Goal: Task Accomplishment & Management: Manage account settings

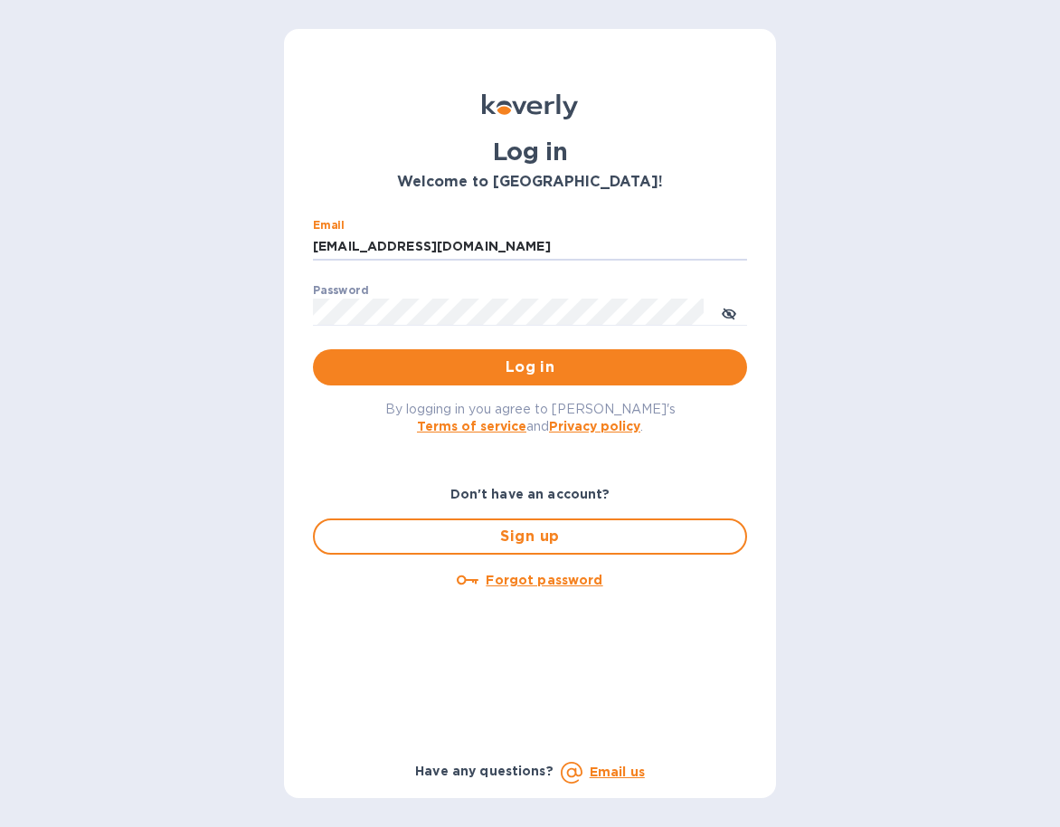
type input "victoria@thesourceimports.com"
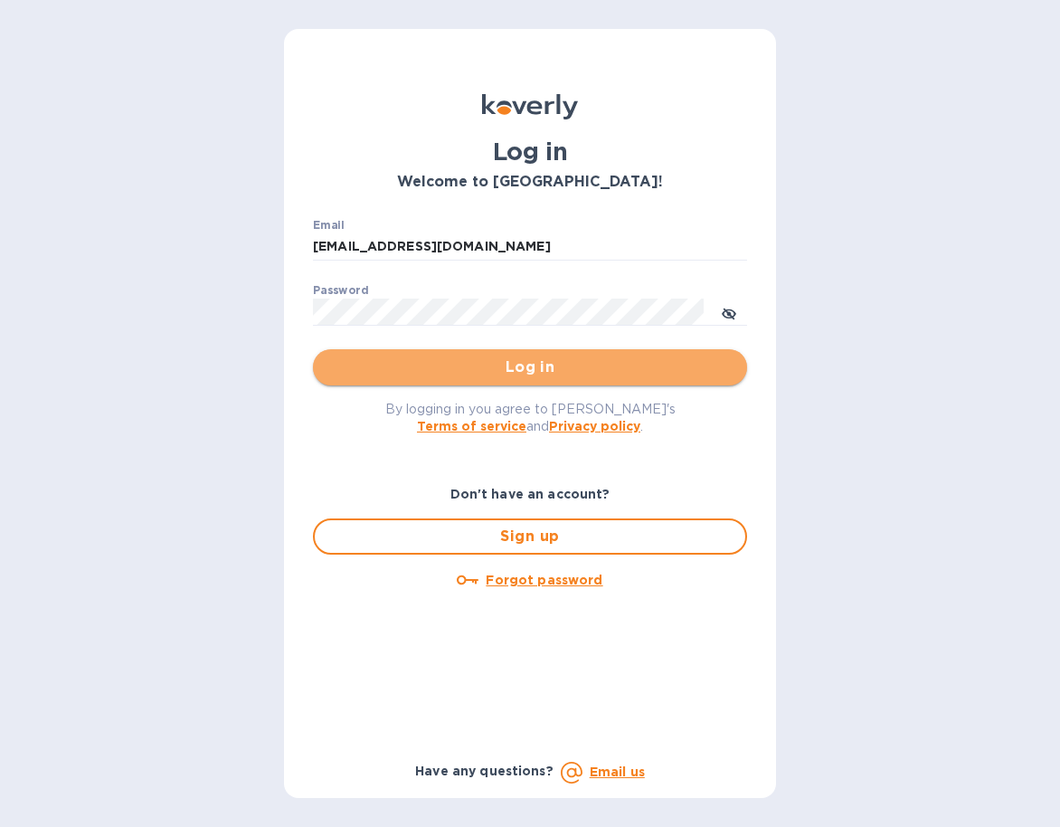
click at [407, 352] on button "Log in" at bounding box center [530, 367] width 434 height 36
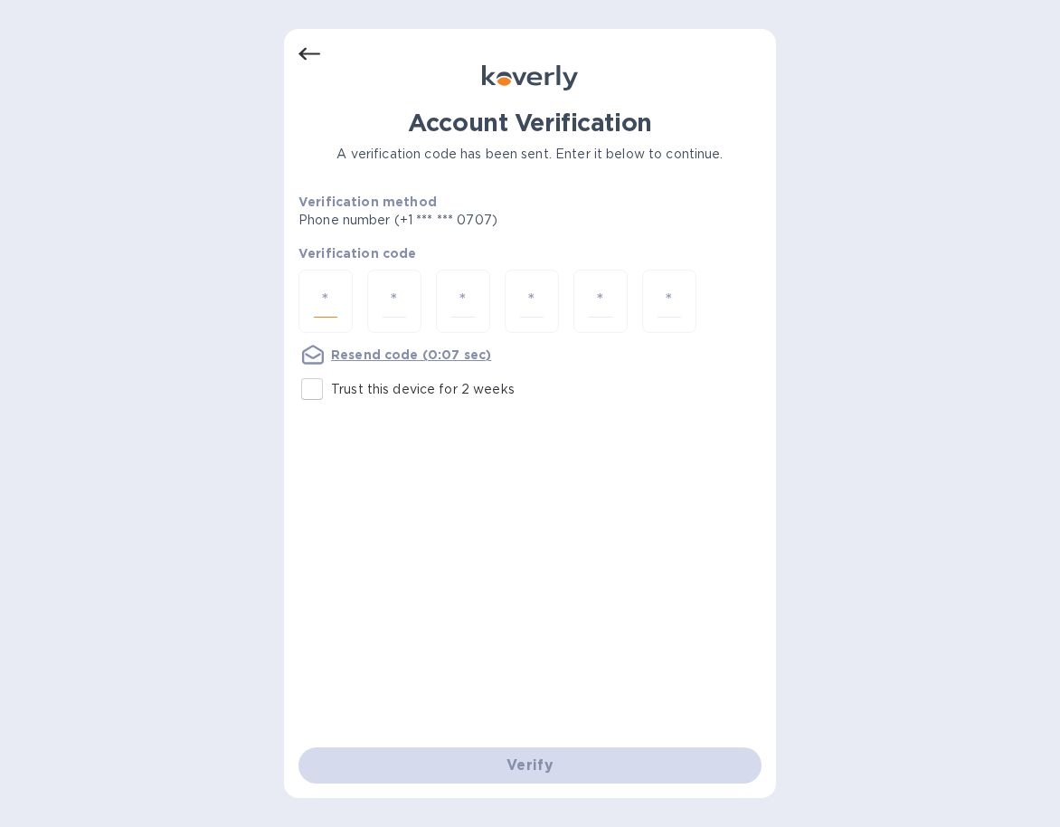
click at [328, 288] on input "number" at bounding box center [326, 301] width 24 height 33
type input "6"
type input "0"
type input "6"
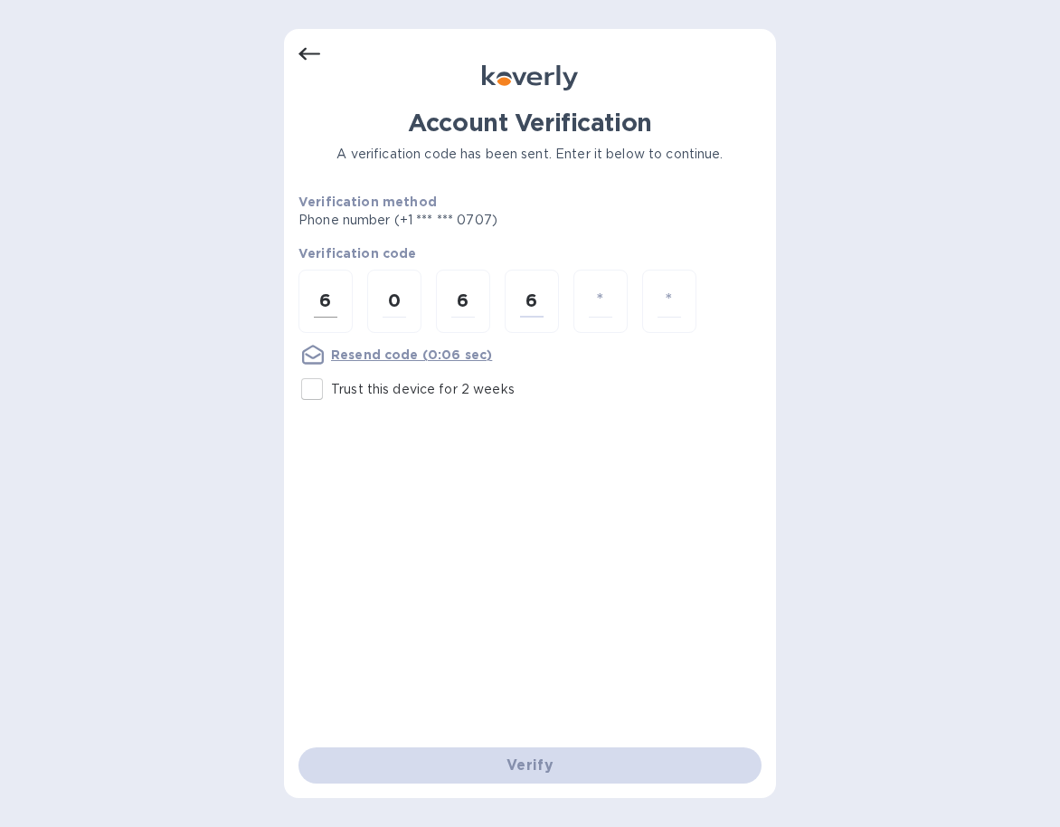
type input "4"
type input "2"
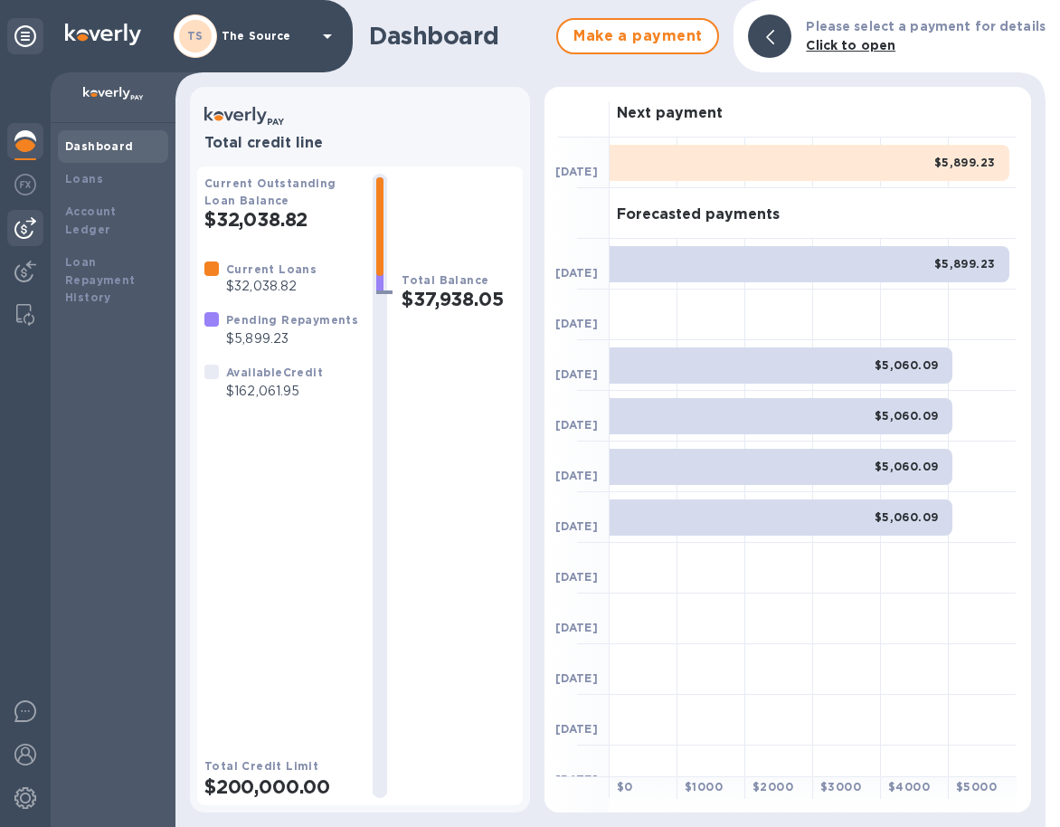
click at [31, 221] on img at bounding box center [25, 228] width 22 height 22
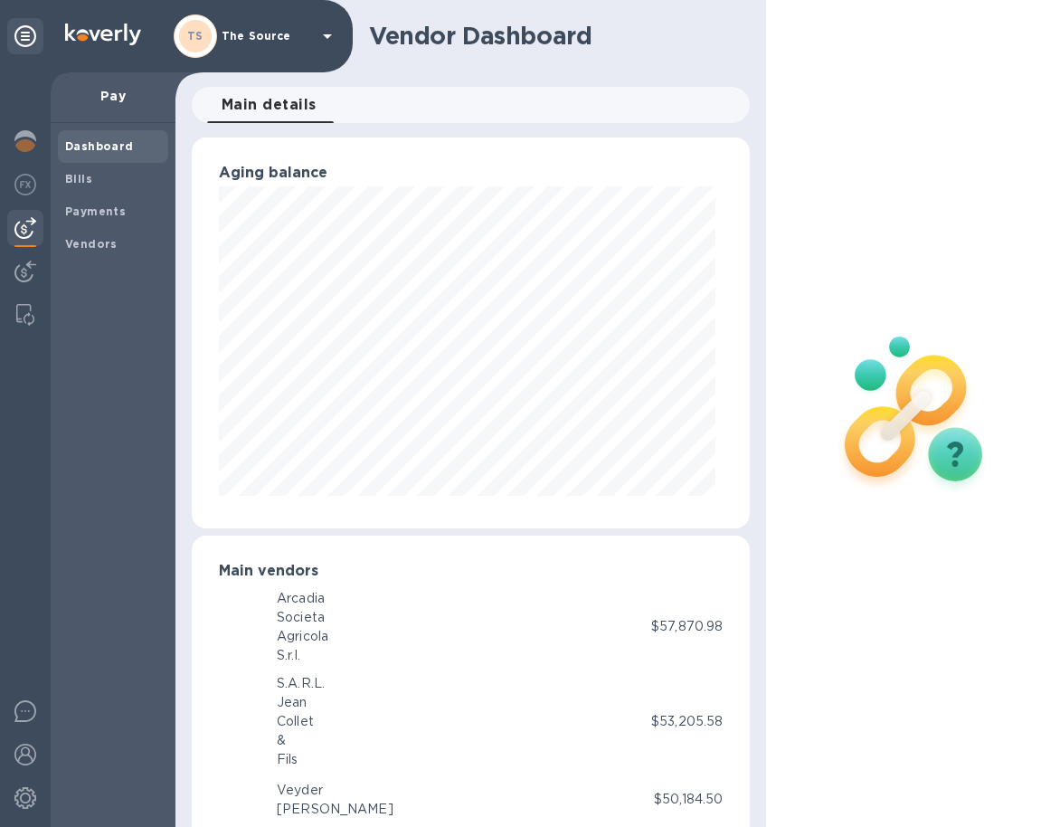
scroll to position [391, 552]
click at [74, 174] on b "Bills" at bounding box center [78, 179] width 27 height 14
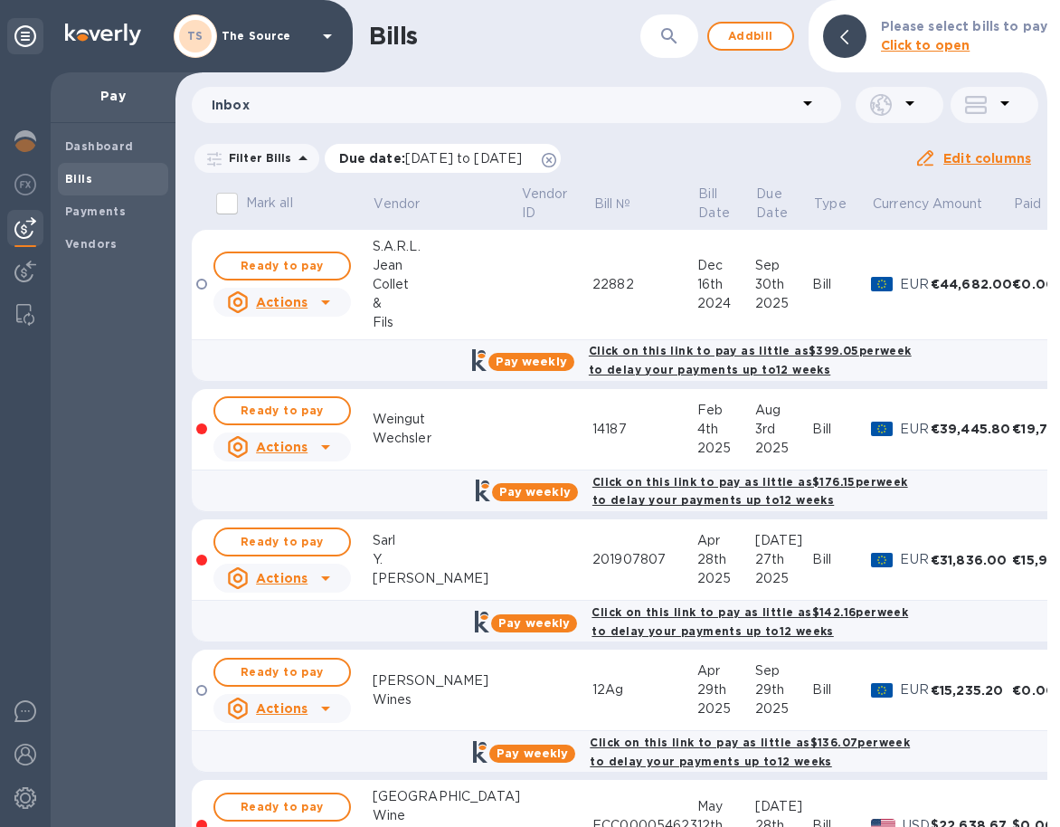
click at [556, 165] on icon at bounding box center [549, 160] width 14 height 14
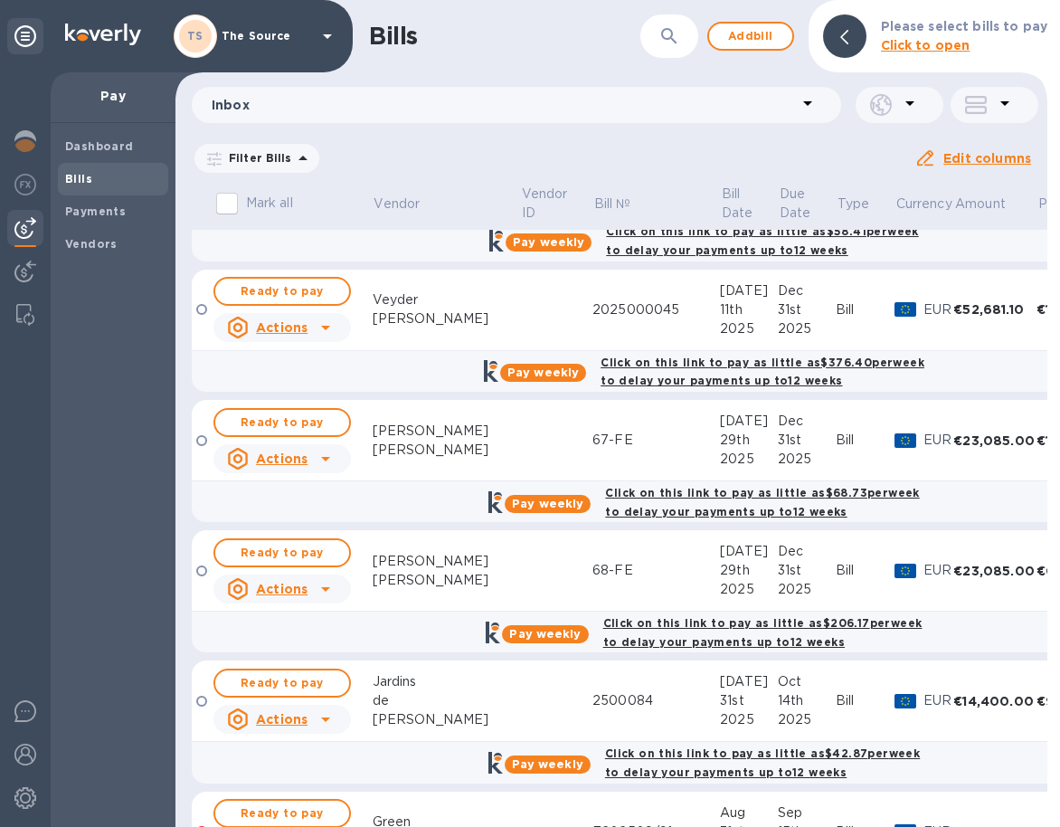
scroll to position [2267, 0]
click at [327, 412] on span "Ready to pay" at bounding box center [282, 423] width 105 height 22
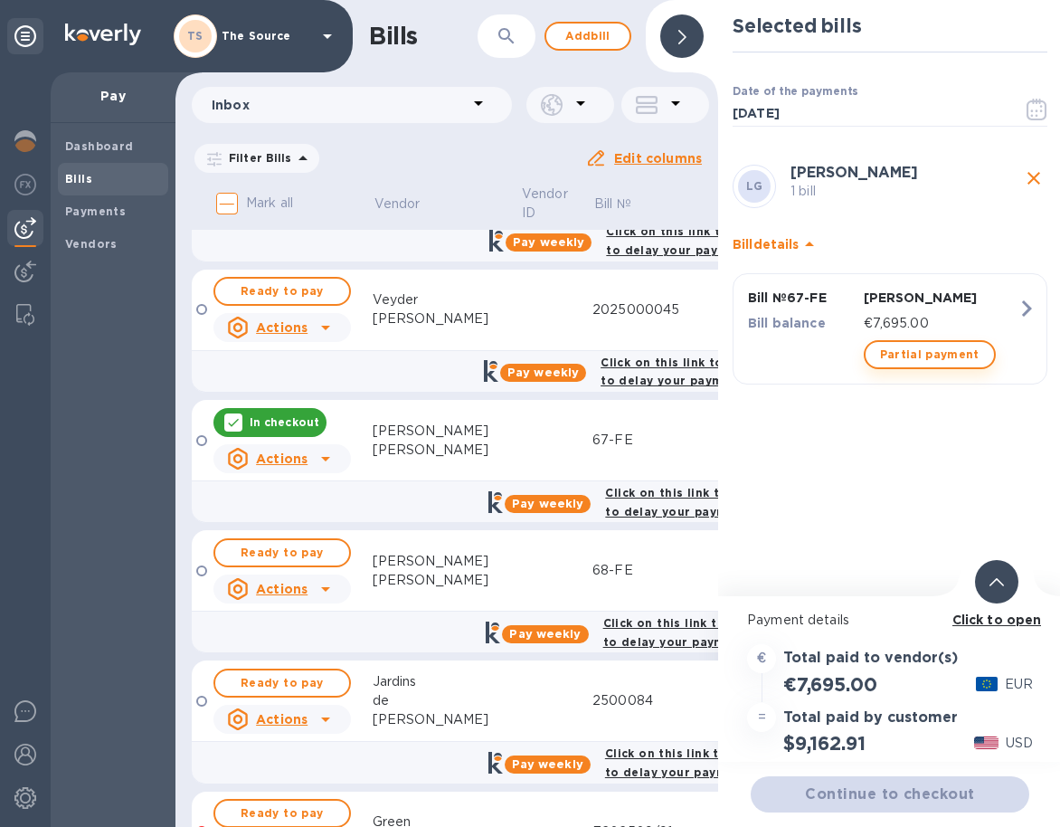
click at [946, 353] on span "Partial payment" at bounding box center [930, 355] width 100 height 22
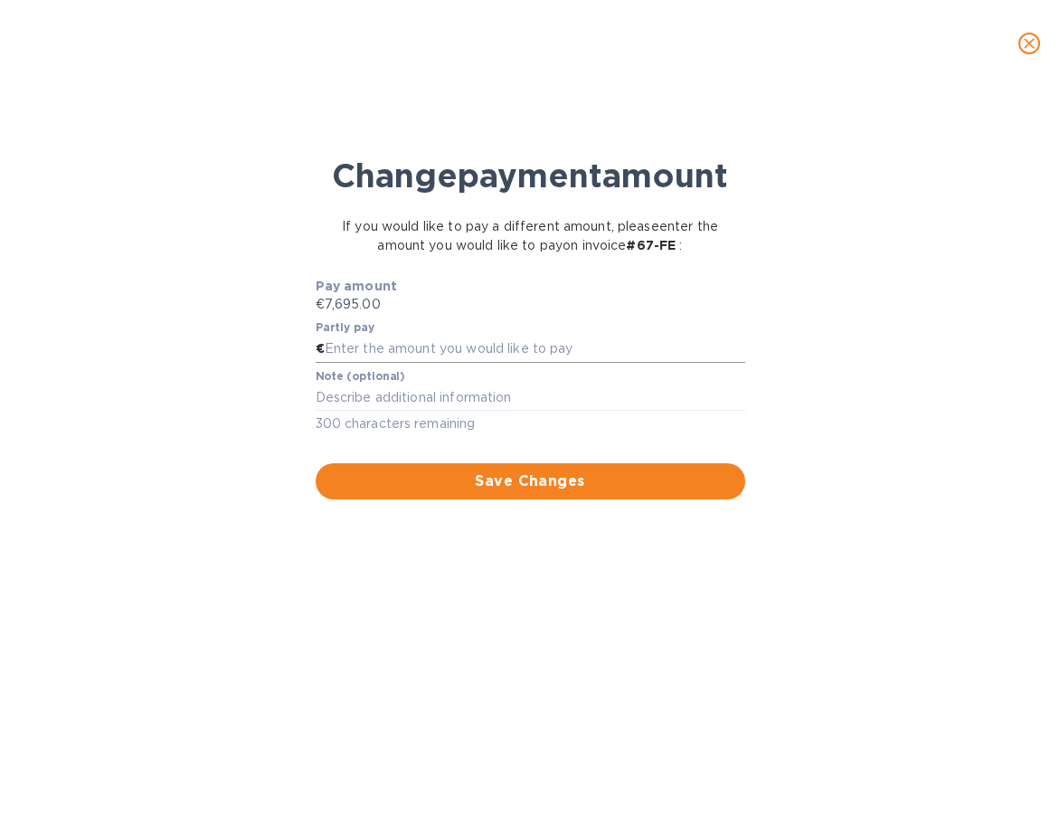
click at [564, 363] on input "text" at bounding box center [535, 349] width 421 height 27
type input "3,847.50"
click at [643, 492] on span "Save Changes" at bounding box center [530, 482] width 401 height 22
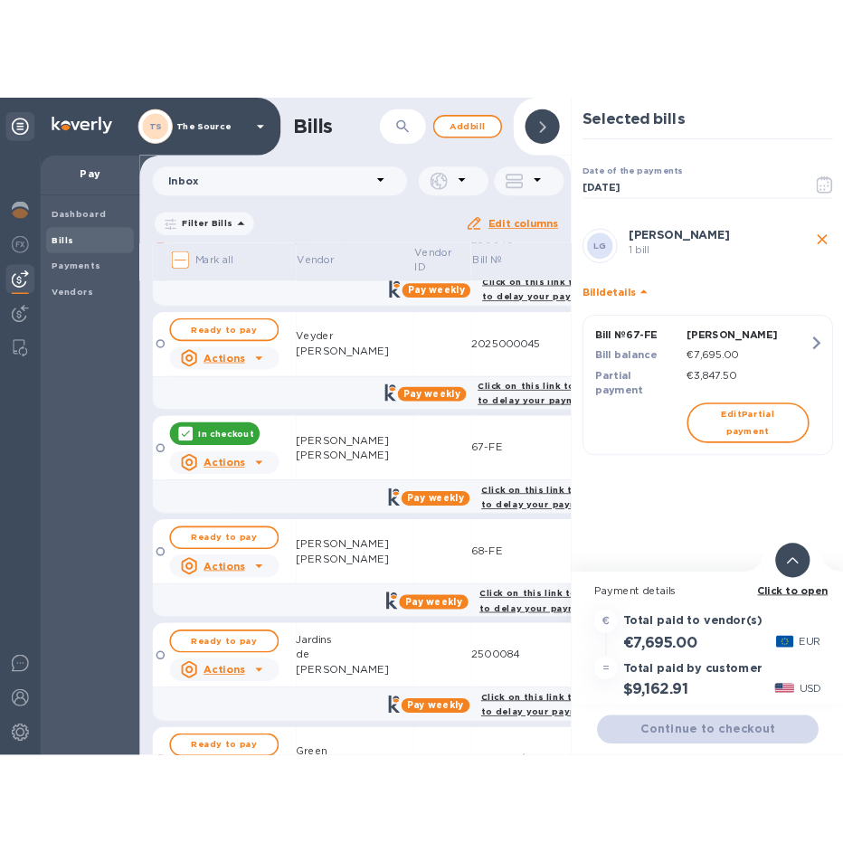
scroll to position [0, 0]
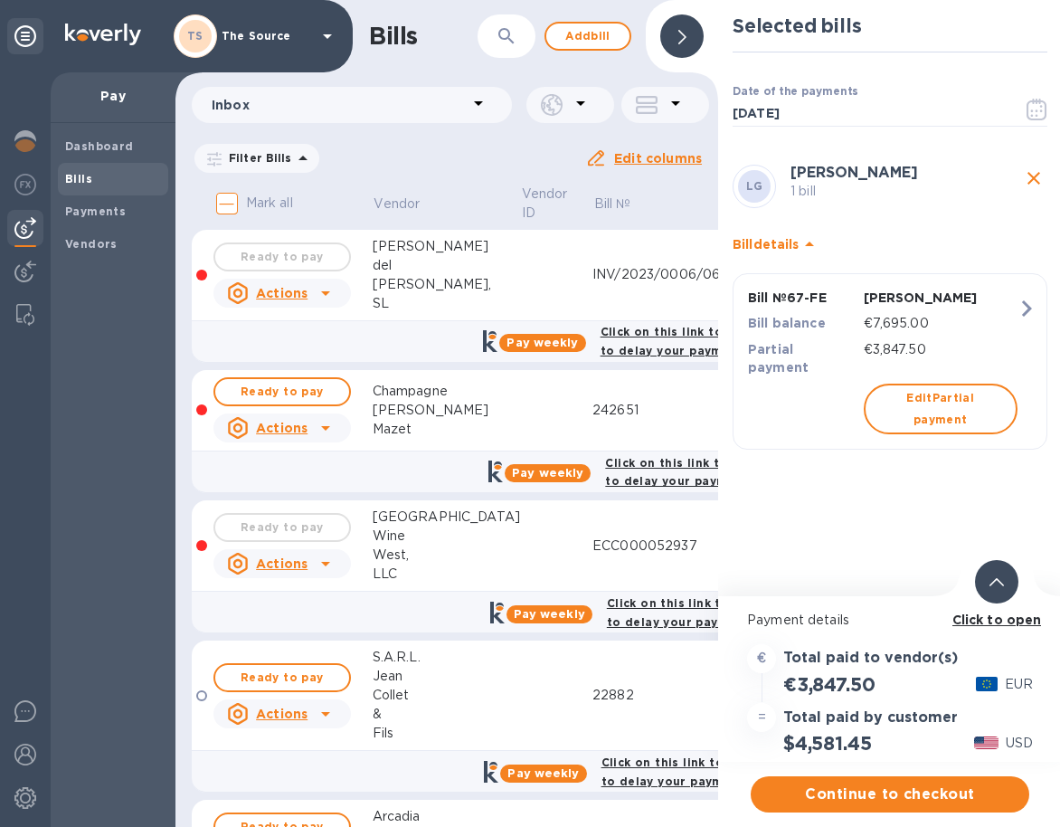
click at [1003, 586] on icon at bounding box center [997, 582] width 14 height 8
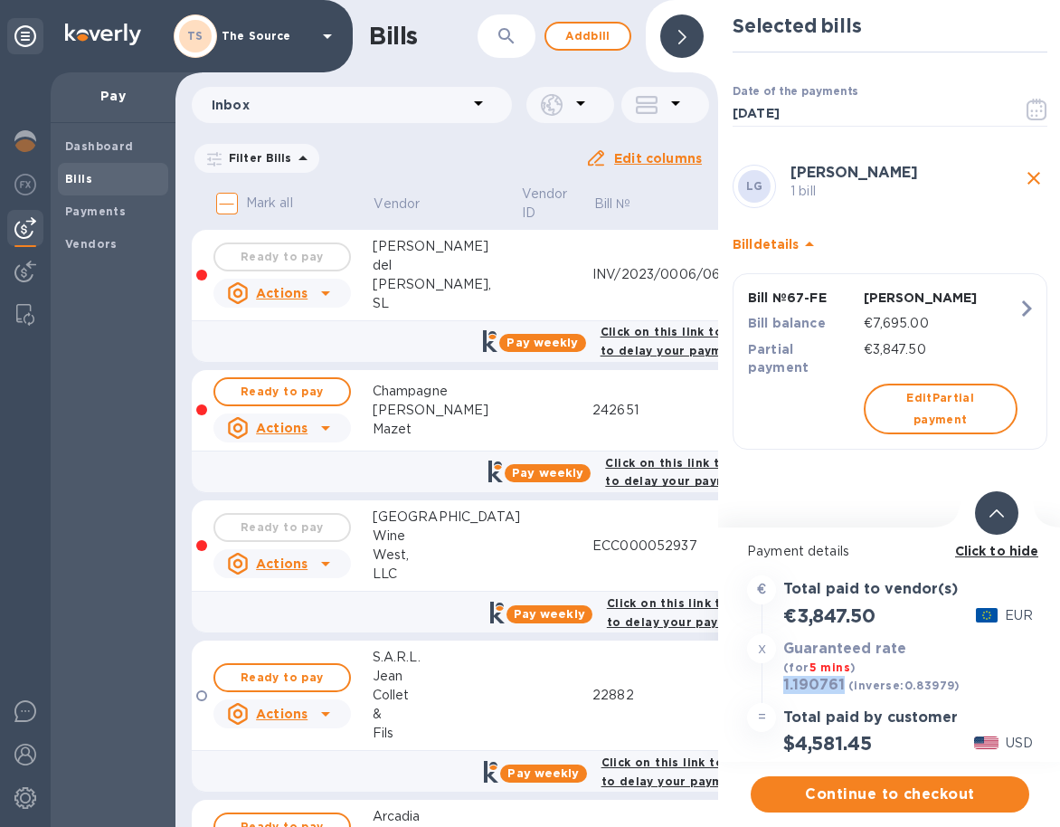
drag, startPoint x: 843, startPoint y: 686, endPoint x: 782, endPoint y: 686, distance: 61.5
click at [782, 686] on div "1.190761 (inverse: 0.83979 )" at bounding box center [872, 685] width 185 height 25
copy h3 "1.190761"
click at [848, 792] on span "Continue to checkout" at bounding box center [890, 795] width 250 height 22
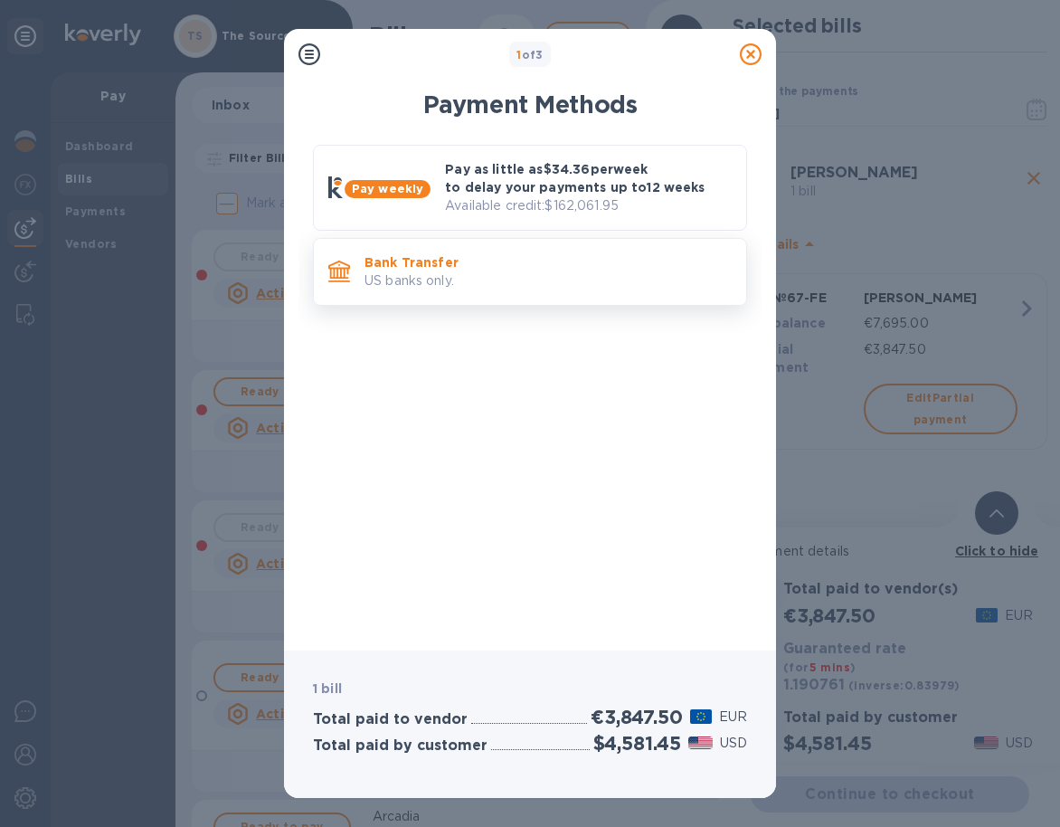
click at [692, 283] on p "US banks only." at bounding box center [548, 280] width 367 height 19
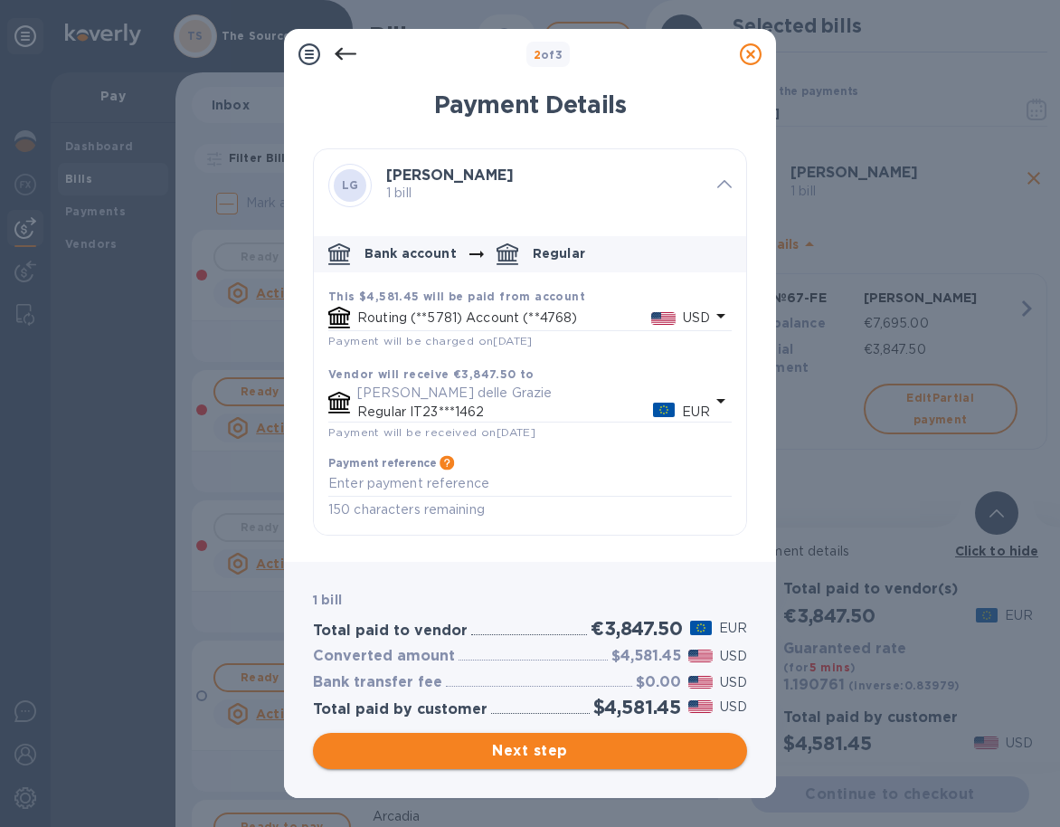
click at [661, 747] on span "Next step" at bounding box center [530, 751] width 405 height 22
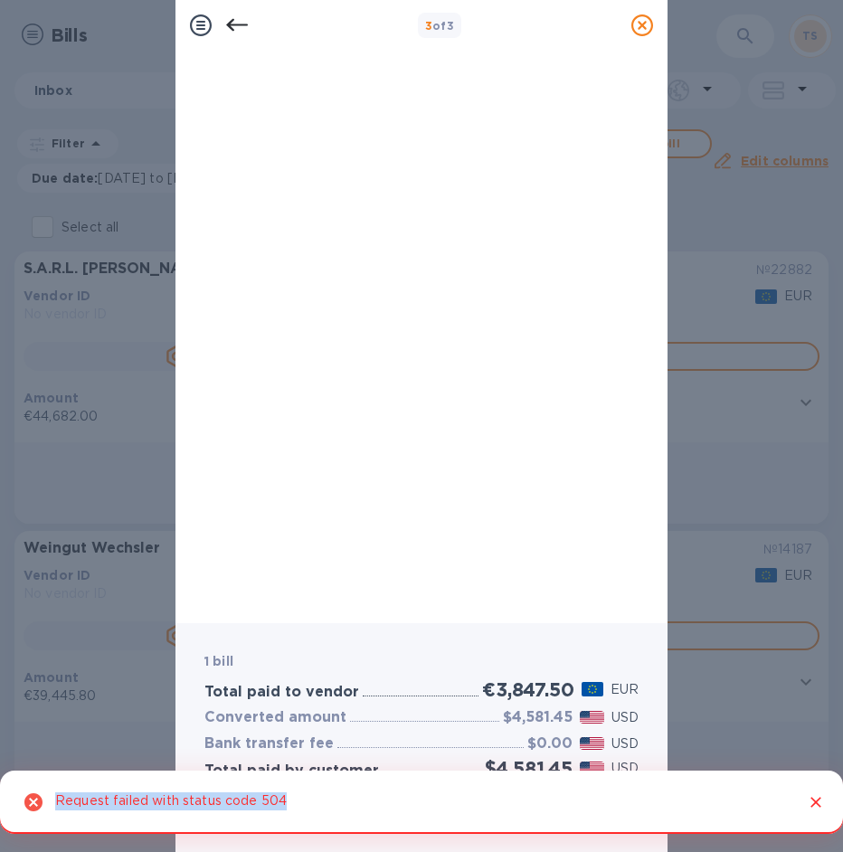
drag, startPoint x: 290, startPoint y: 799, endPoint x: 60, endPoint y: 793, distance: 229.9
click at [60, 793] on div "Request failed with status code 504" at bounding box center [421, 802] width 843 height 63
click at [816, 801] on icon "Close" at bounding box center [816, 803] width 18 height 18
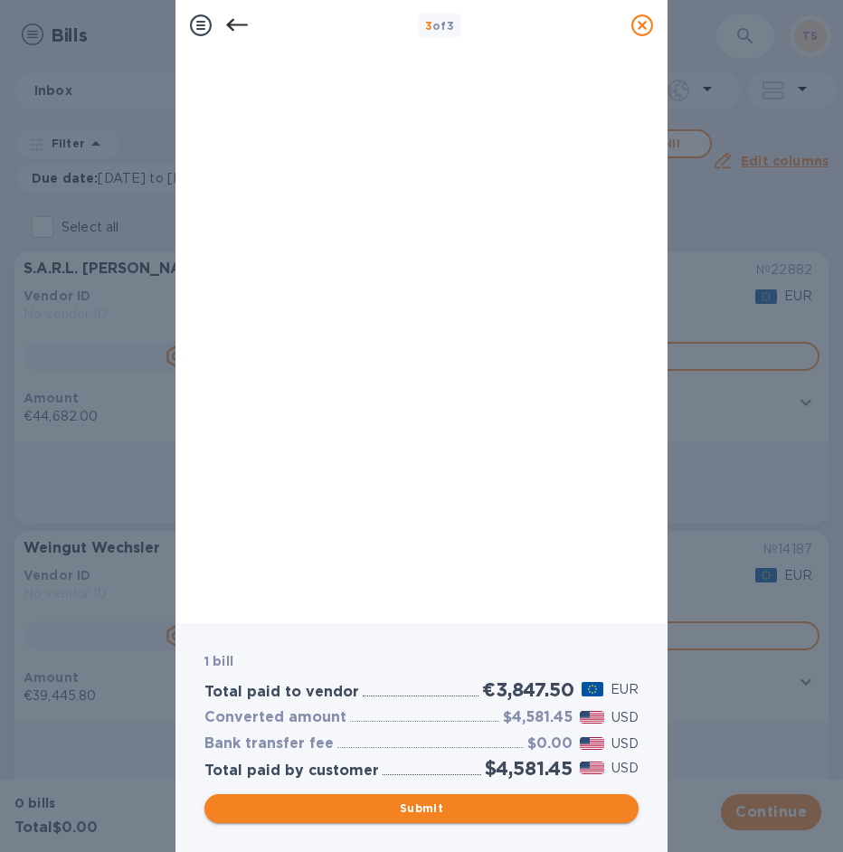
click at [432, 809] on span "Submit" at bounding box center [421, 809] width 405 height 22
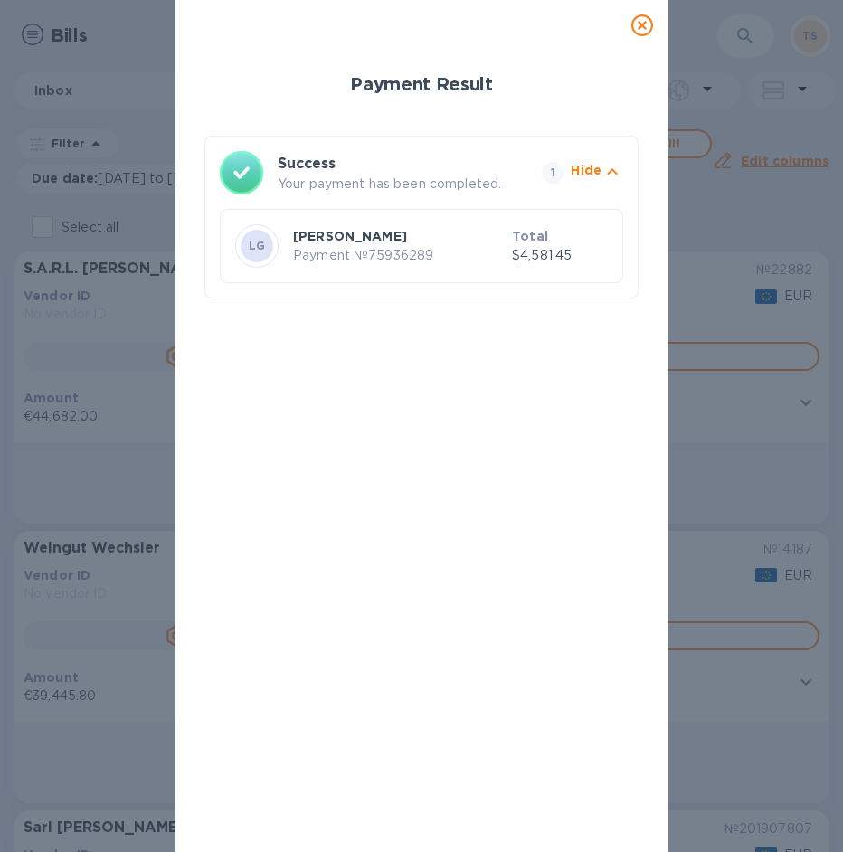
click at [607, 161] on icon "button" at bounding box center [613, 172] width 22 height 22
click at [550, 246] on p "$4,581.45" at bounding box center [560, 255] width 96 height 19
click at [646, 22] on icon at bounding box center [643, 25] width 22 height 22
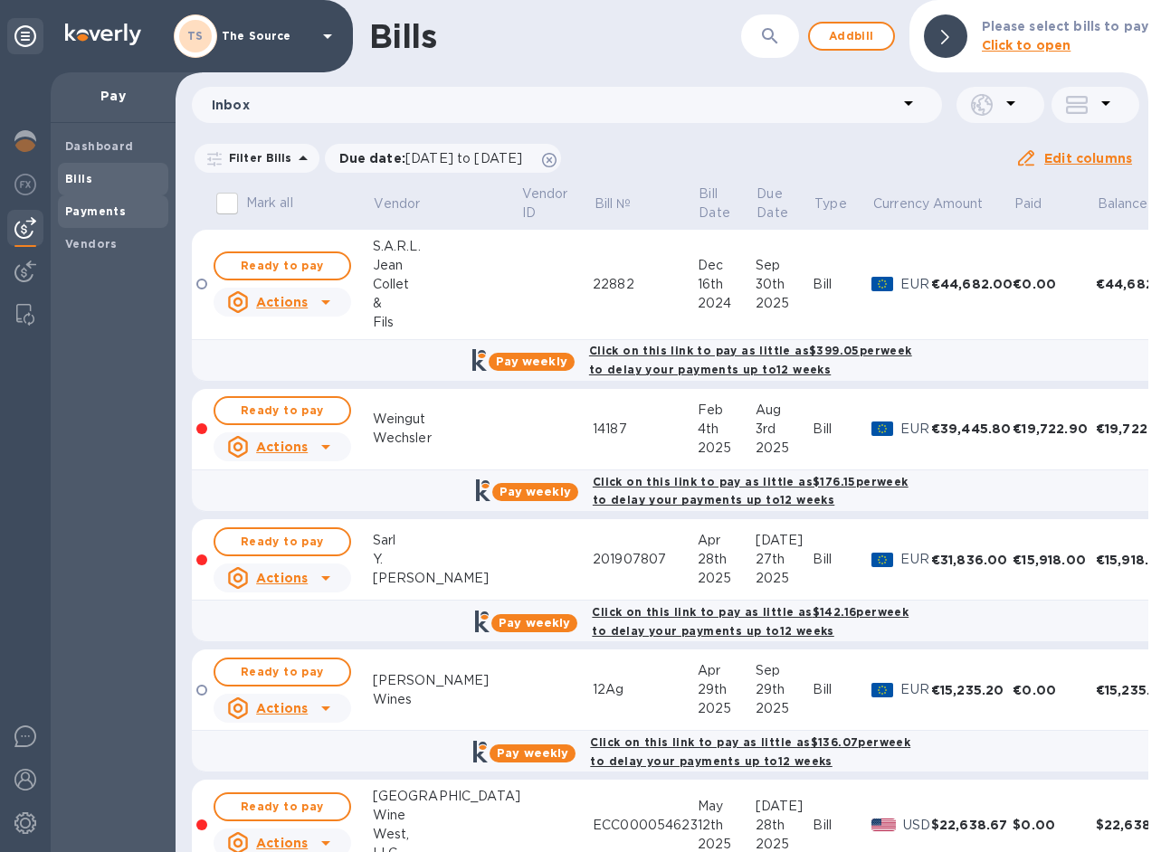
click at [90, 206] on b "Payments" at bounding box center [95, 211] width 61 height 14
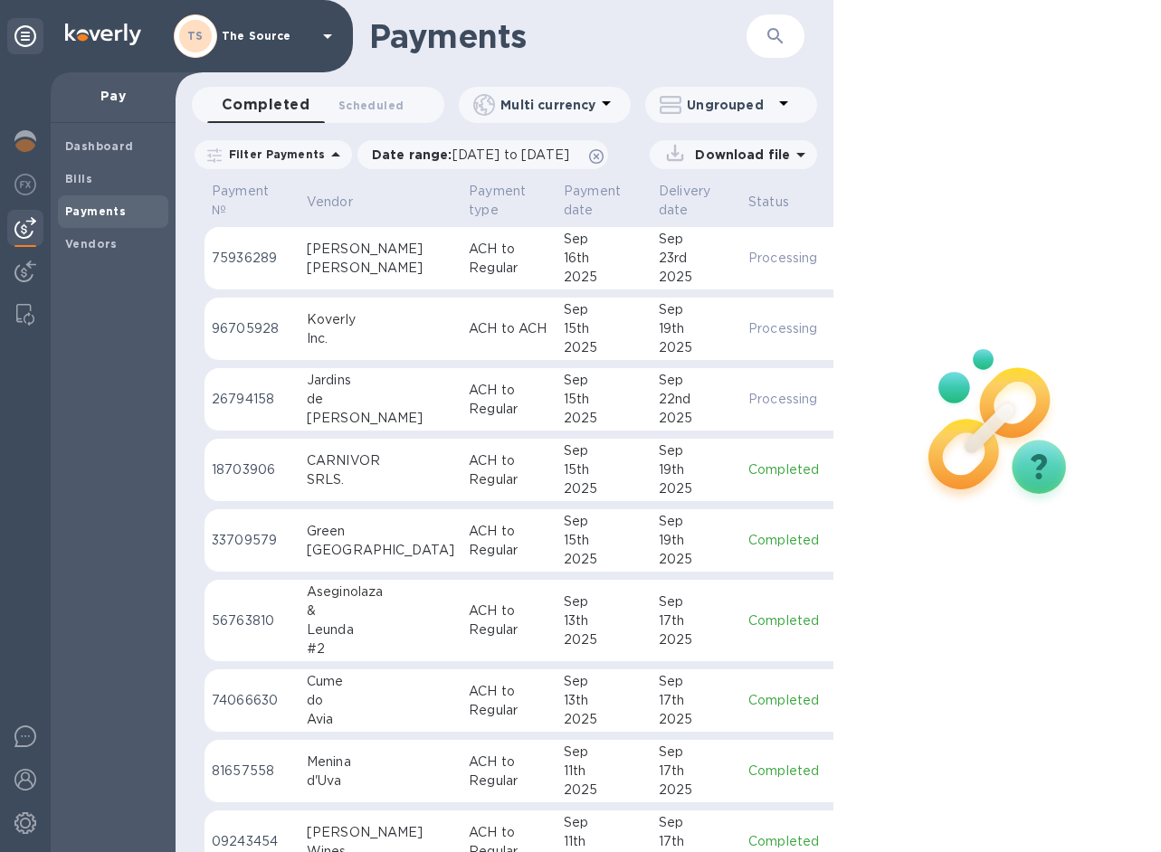
click at [366, 261] on div "[PERSON_NAME]" at bounding box center [380, 268] width 147 height 19
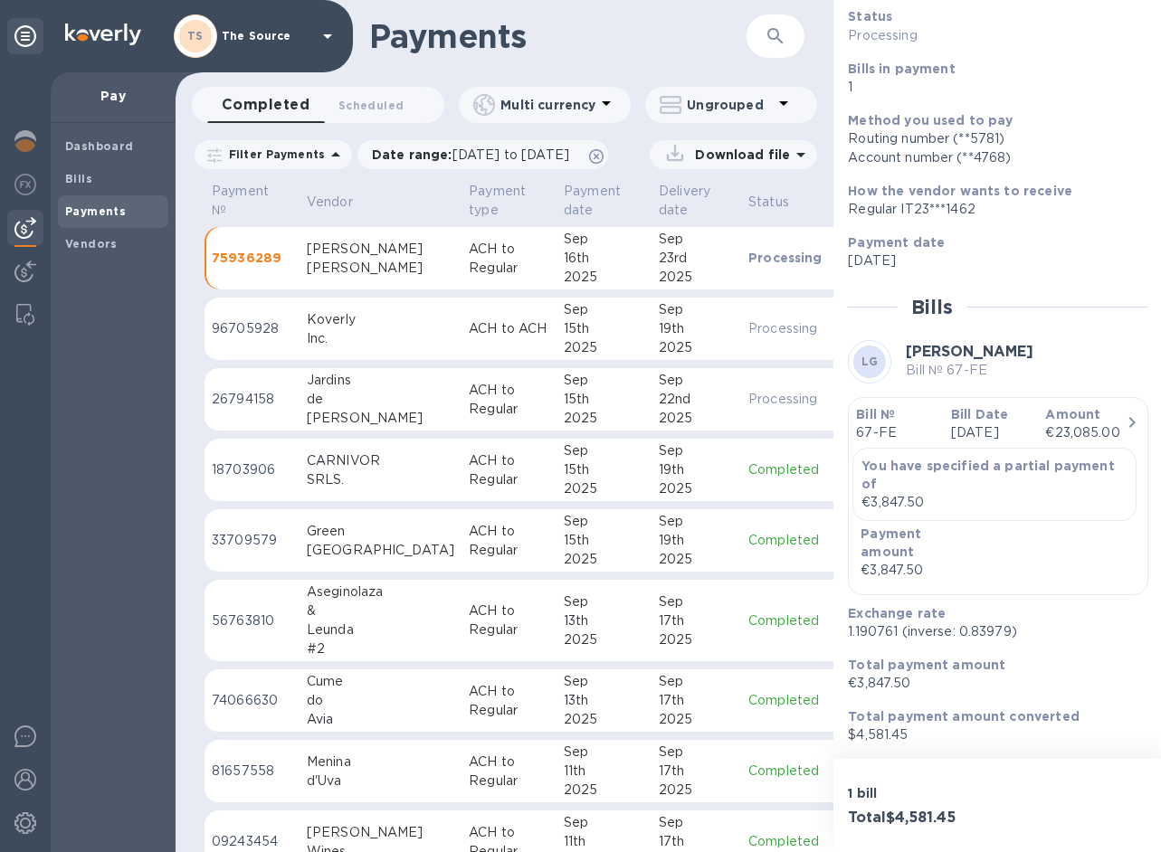
scroll to position [142, 0]
drag, startPoint x: 898, startPoint y: 629, endPoint x: 842, endPoint y: 629, distance: 55.2
click at [842, 629] on div "Exchange rate 1.190761 (inverse: 0.83979)" at bounding box center [991, 623] width 300 height 52
copy p "1.190761"
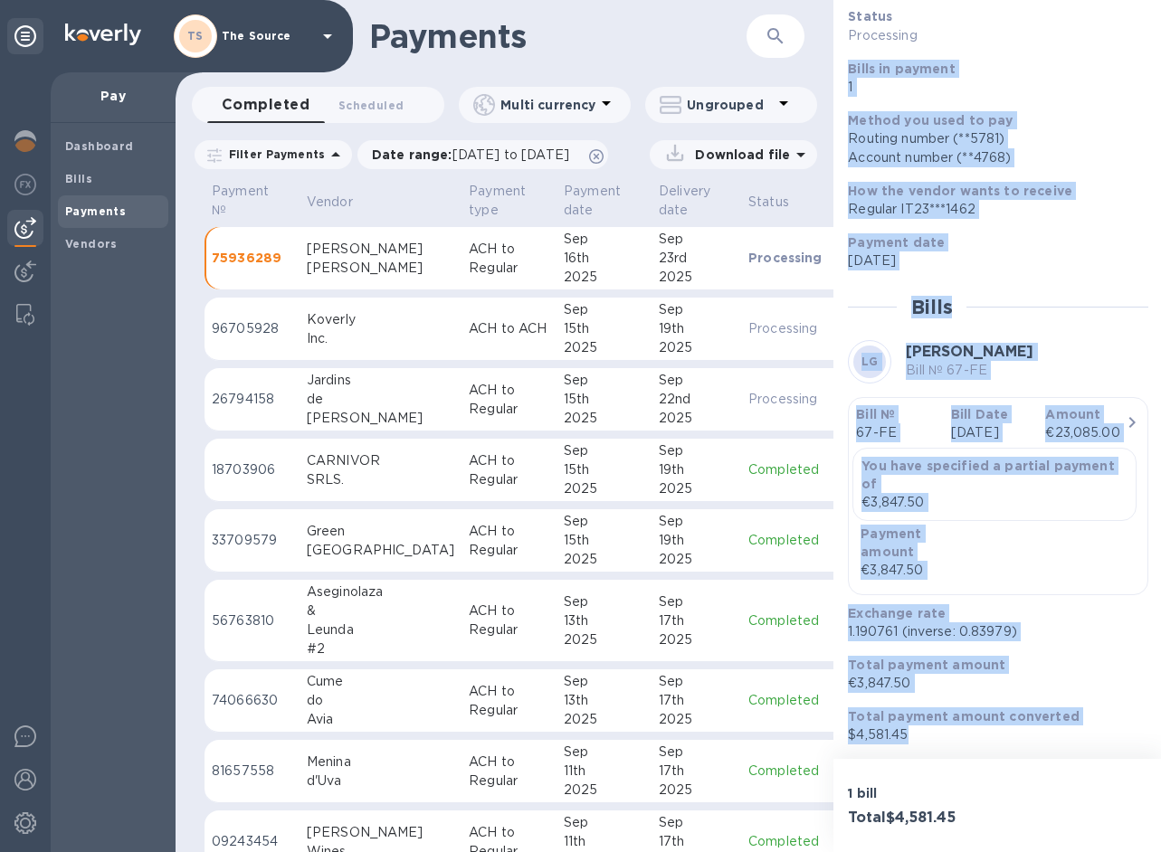
drag, startPoint x: 849, startPoint y: 192, endPoint x: 1013, endPoint y: 742, distance: 574.2
click at [1013, 742] on div "Status Processing Bills in payment 1 Method you used to pay Routing number (**5…" at bounding box center [998, 375] width 300 height 737
copy div "Bills in payment 1 Method you used to pay Routing number (**5781) Account numbe…"
click at [91, 170] on span "Bills" at bounding box center [113, 179] width 96 height 18
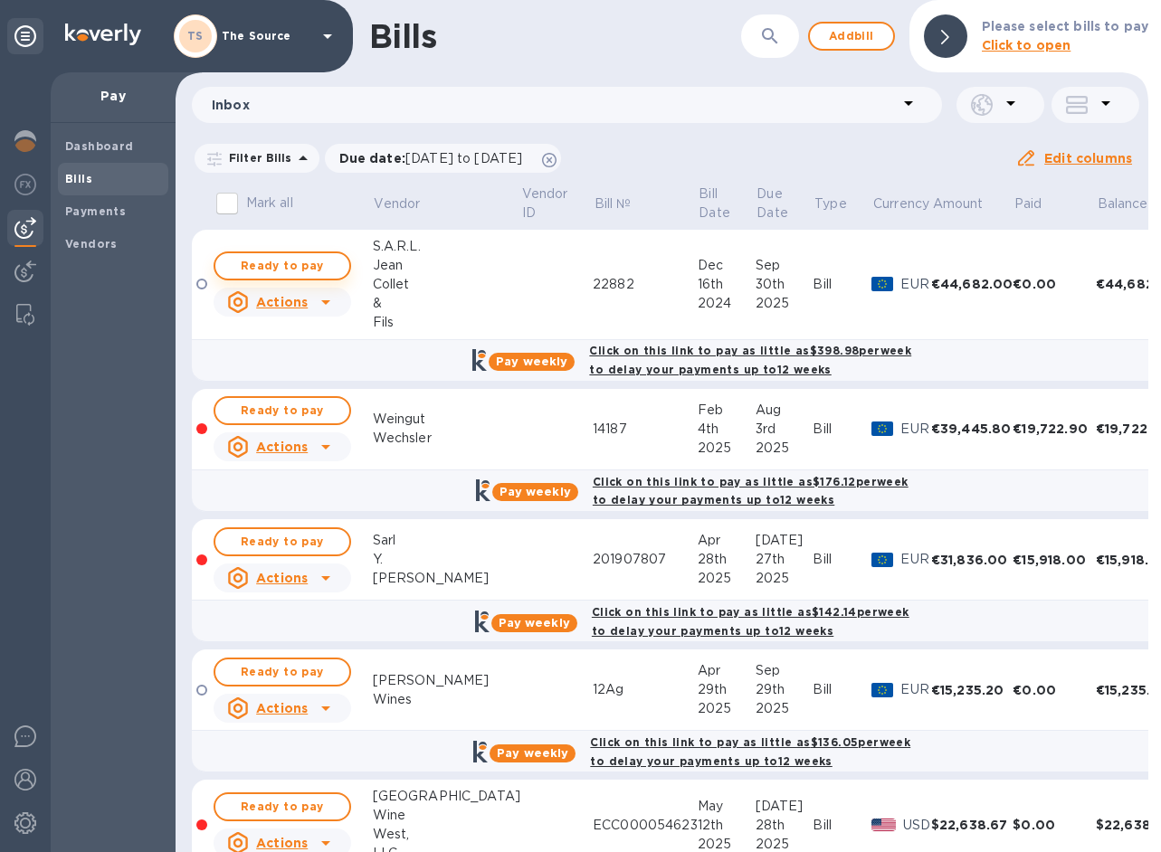
click at [286, 258] on span "Ready to pay" at bounding box center [282, 266] width 105 height 22
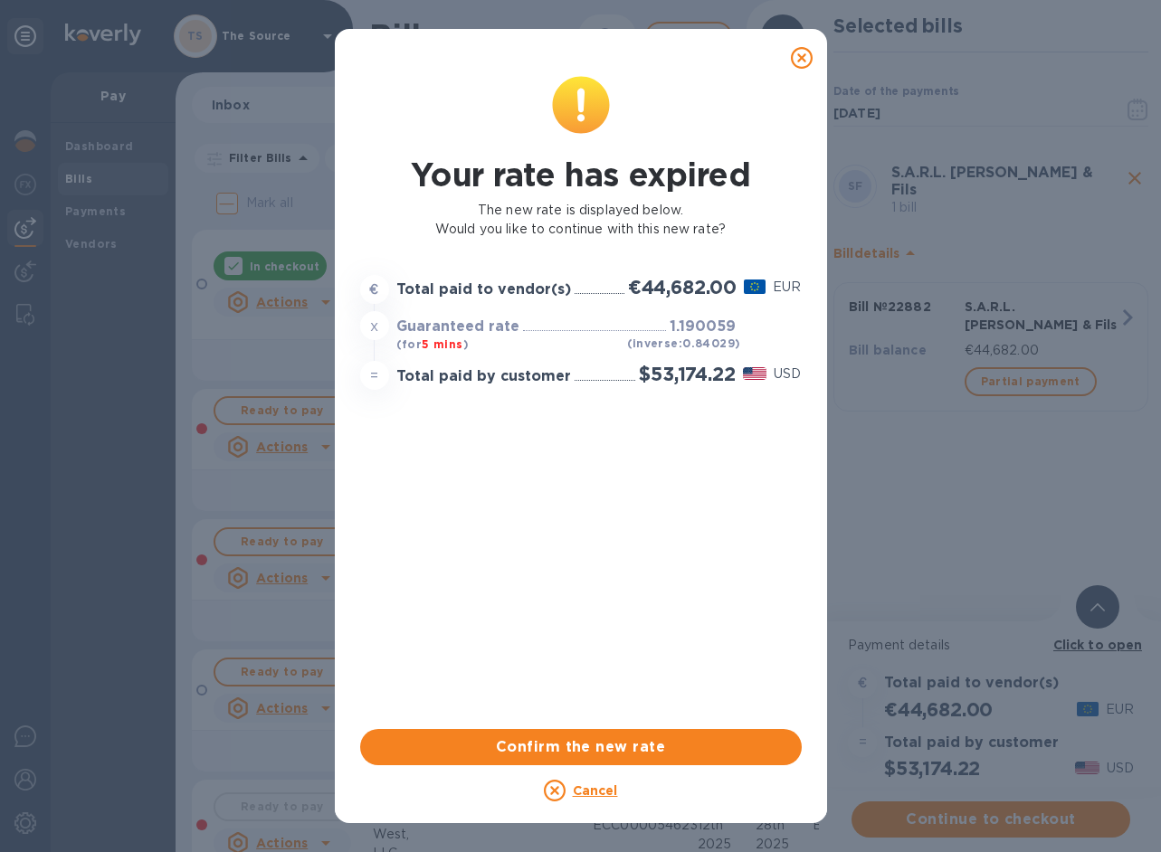
click at [794, 57] on icon at bounding box center [802, 58] width 22 height 22
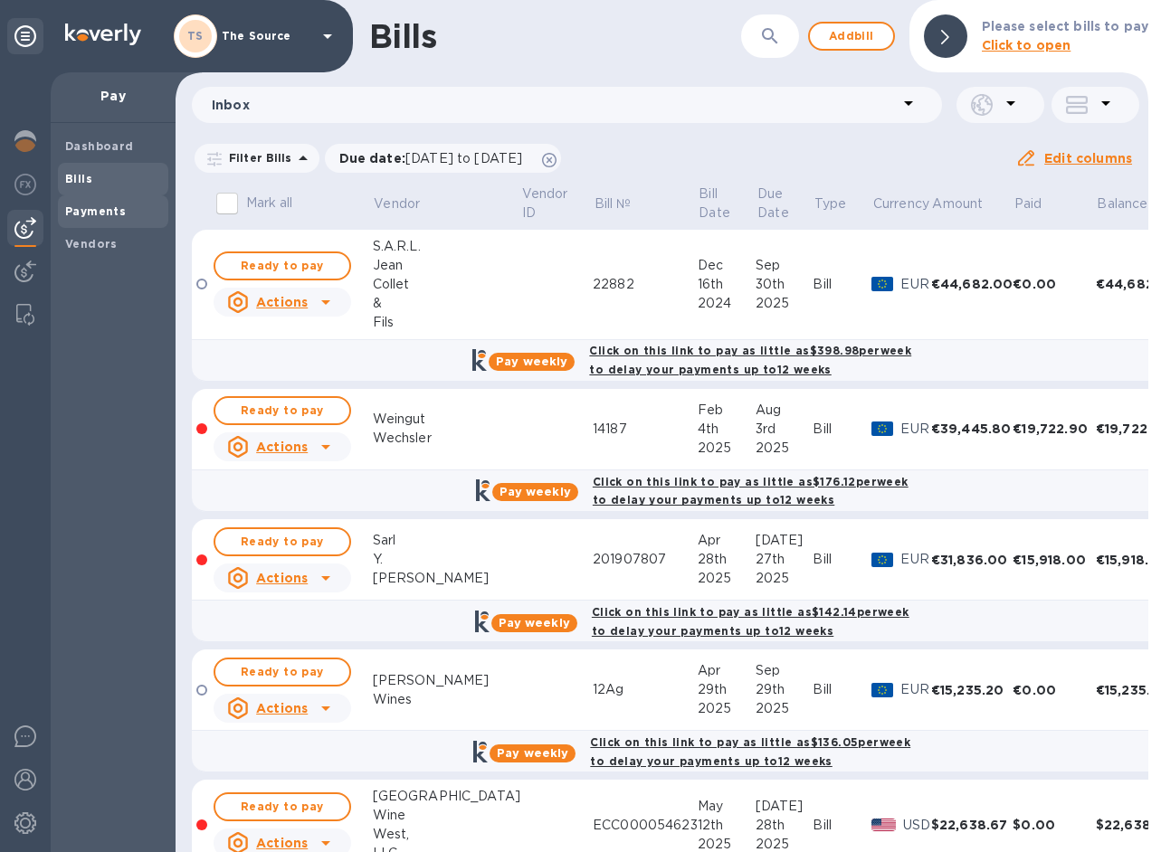
click at [94, 216] on span "Payments" at bounding box center [95, 212] width 61 height 18
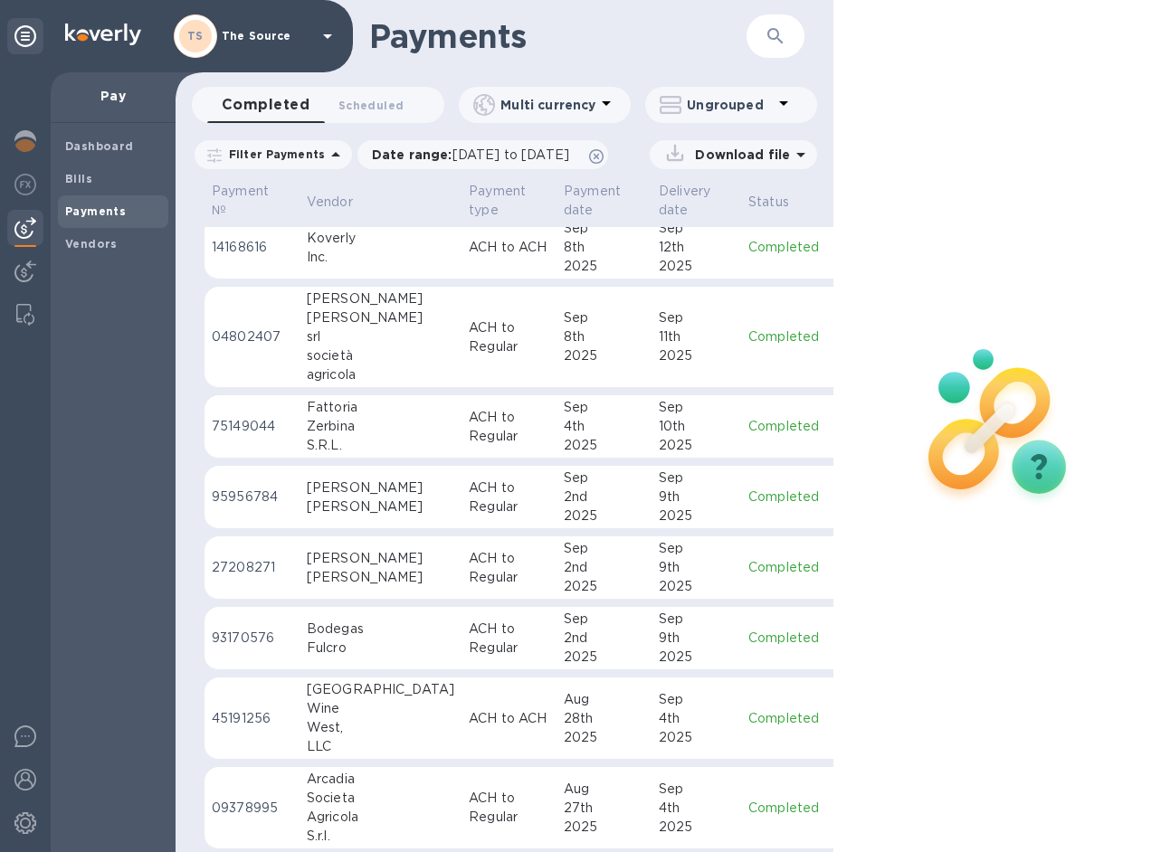
scroll to position [892, 0]
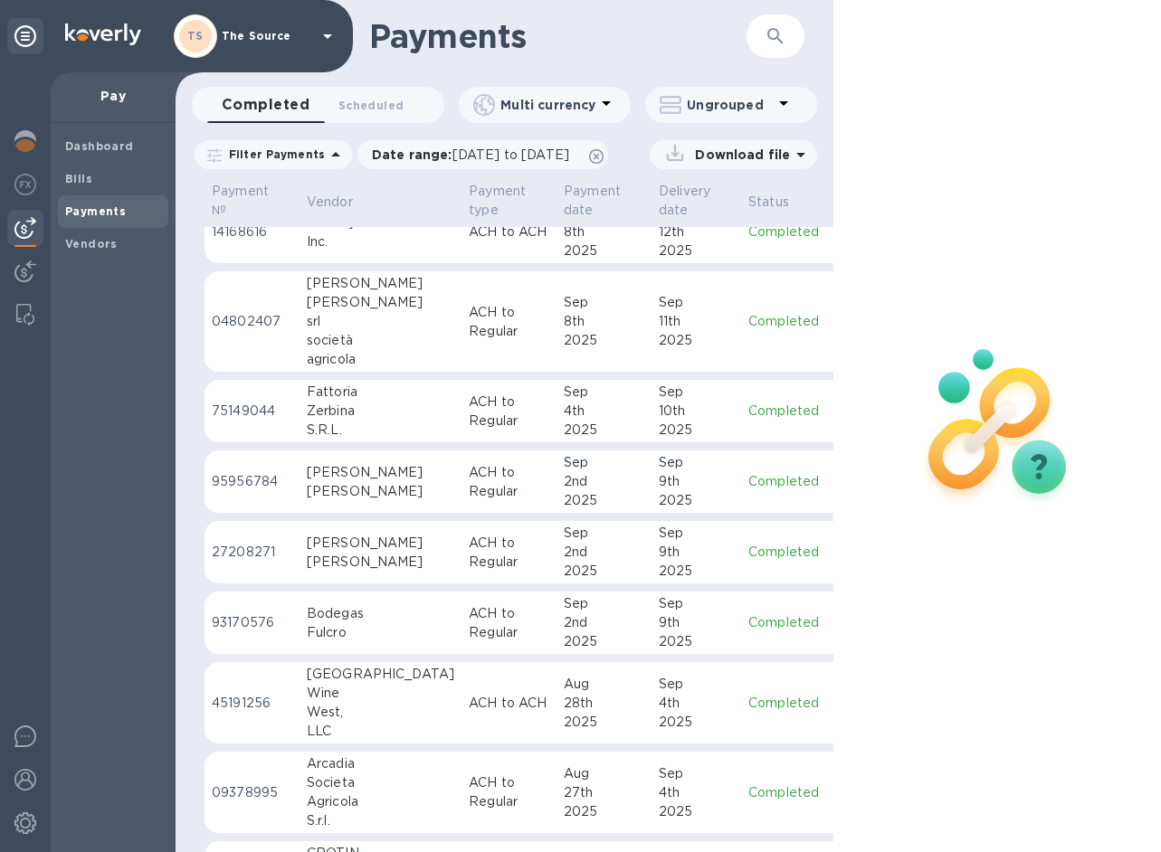
click at [469, 481] on p "ACH to Regular" at bounding box center [509, 482] width 81 height 38
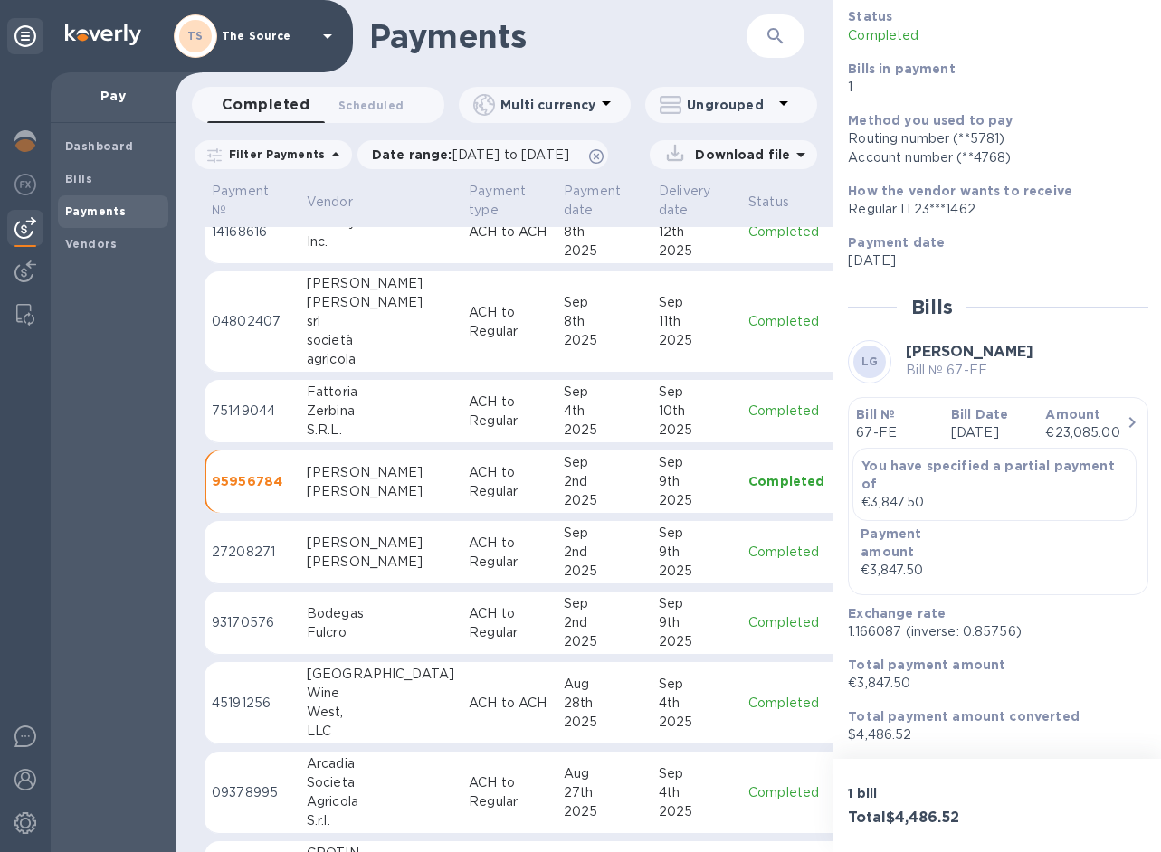
scroll to position [142, 0]
drag, startPoint x: 901, startPoint y: 633, endPoint x: 846, endPoint y: 631, distance: 55.3
click at [846, 631] on div "Exchange rate 1.166087 (inverse: 0.85756)" at bounding box center [991, 623] width 300 height 52
copy p "1.166087"
